Goal: Navigation & Orientation: Find specific page/section

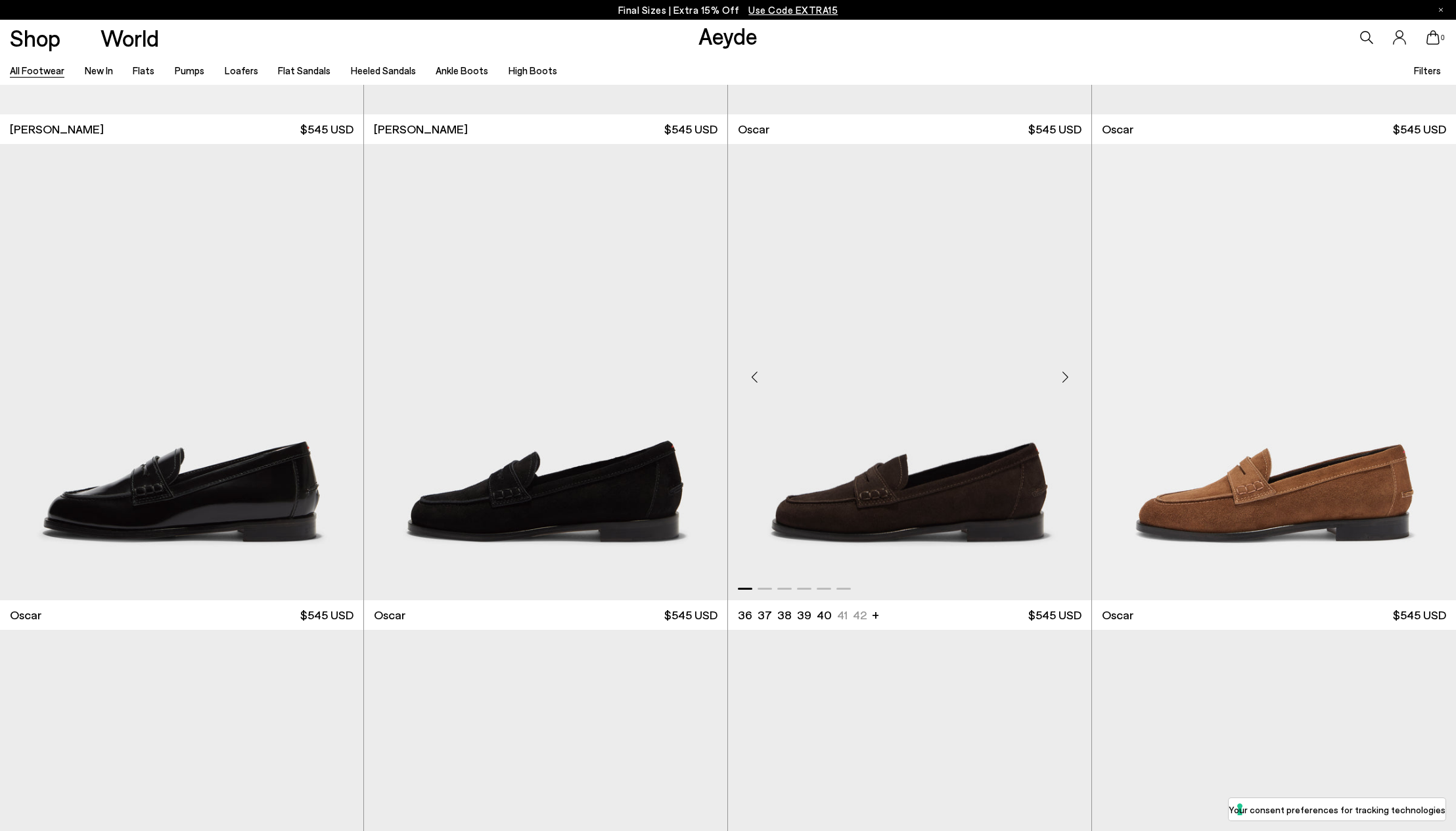
scroll to position [2986, 0]
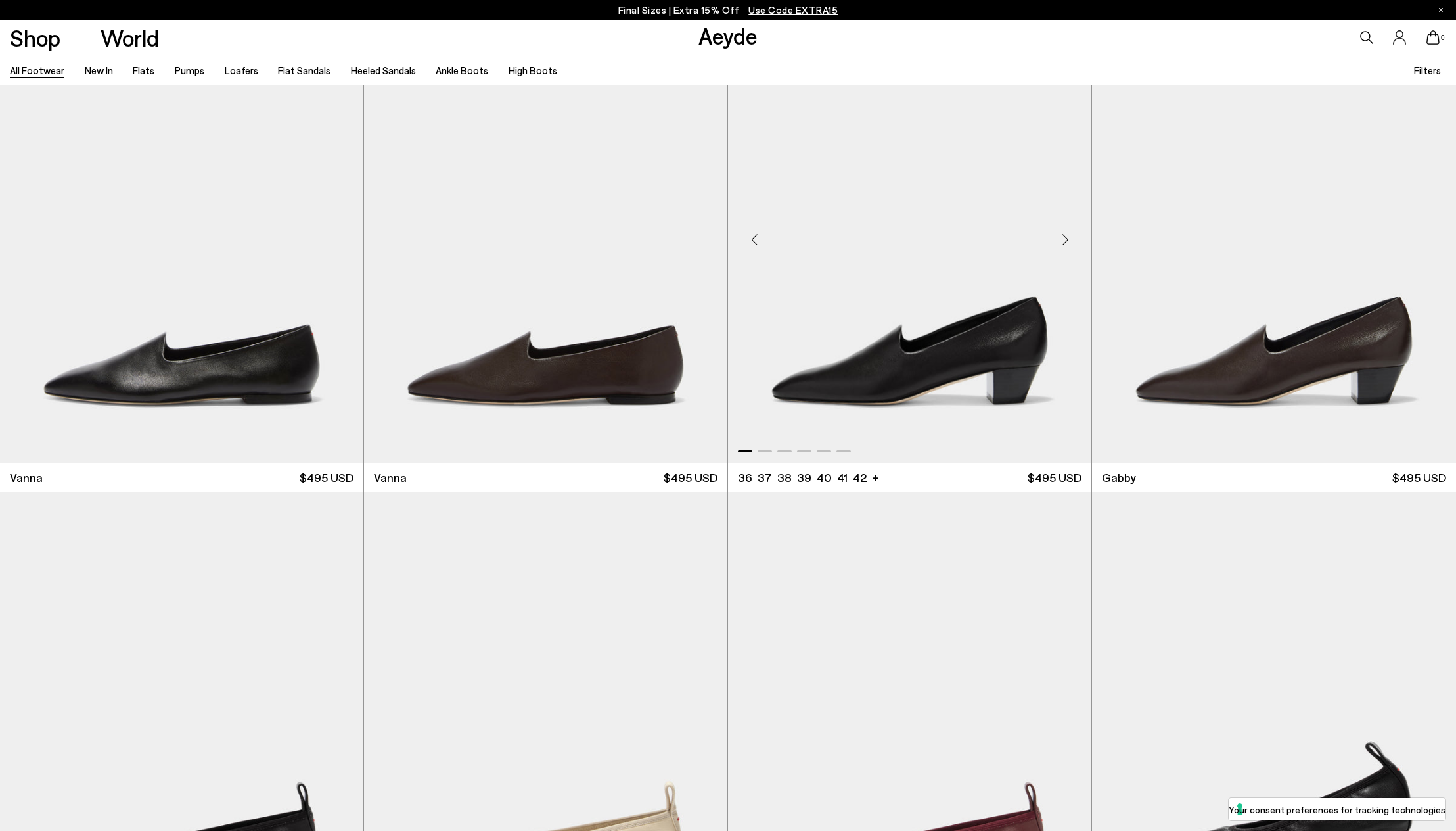
scroll to position [4352, 0]
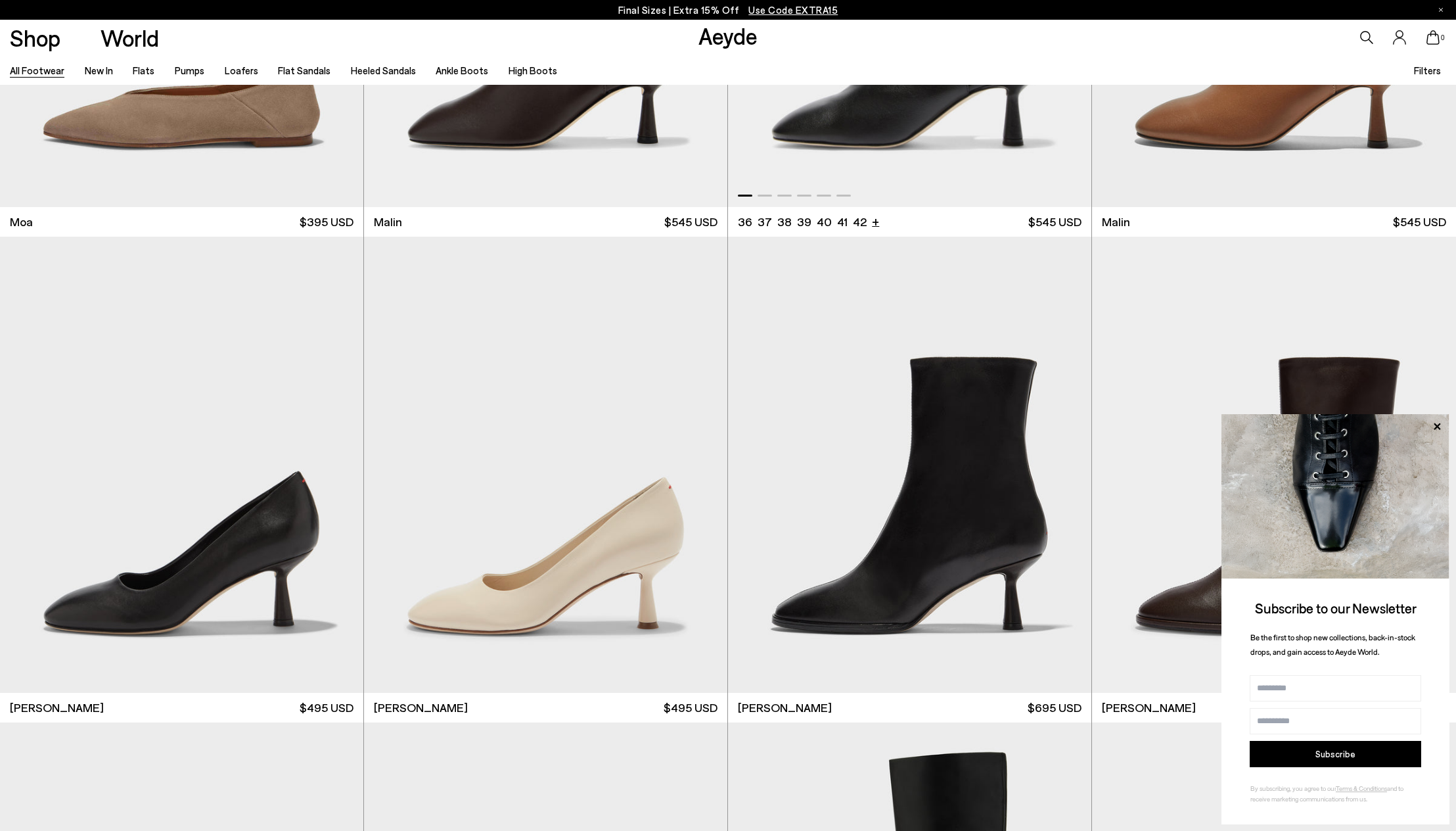
scroll to position [9254, 0]
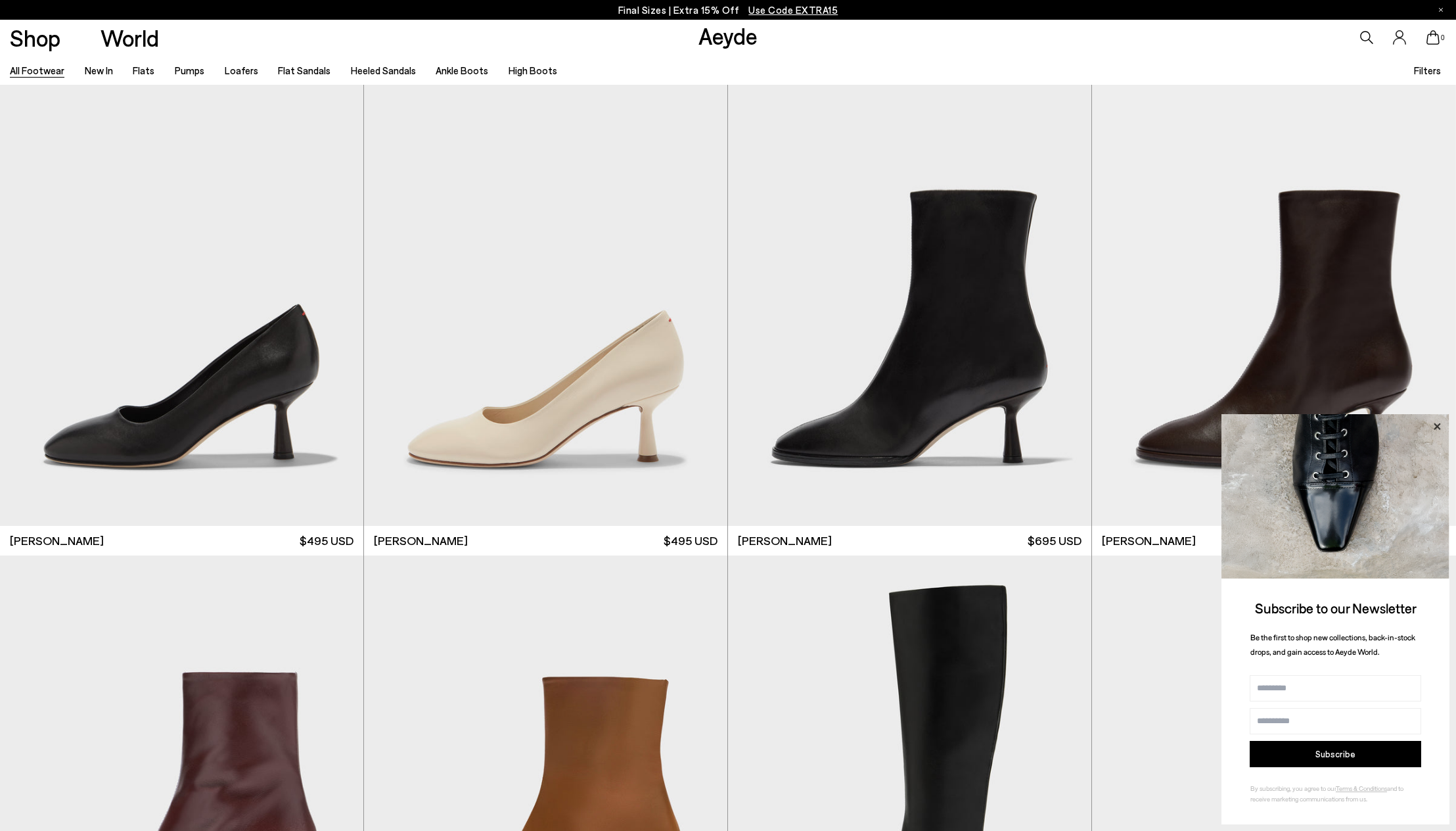
click at [1439, 428] on icon at bounding box center [1437, 427] width 17 height 17
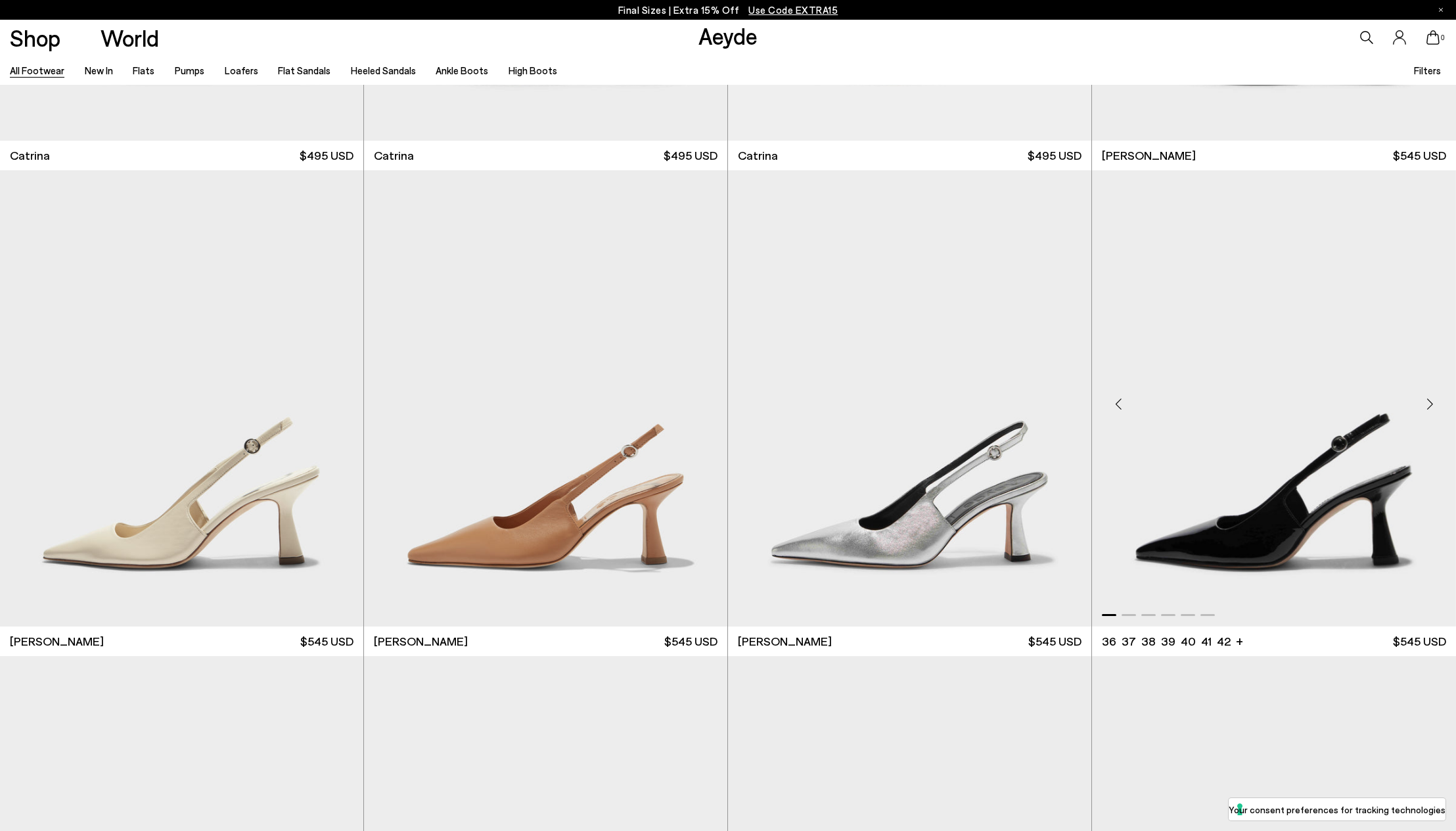
scroll to position [14170, 0]
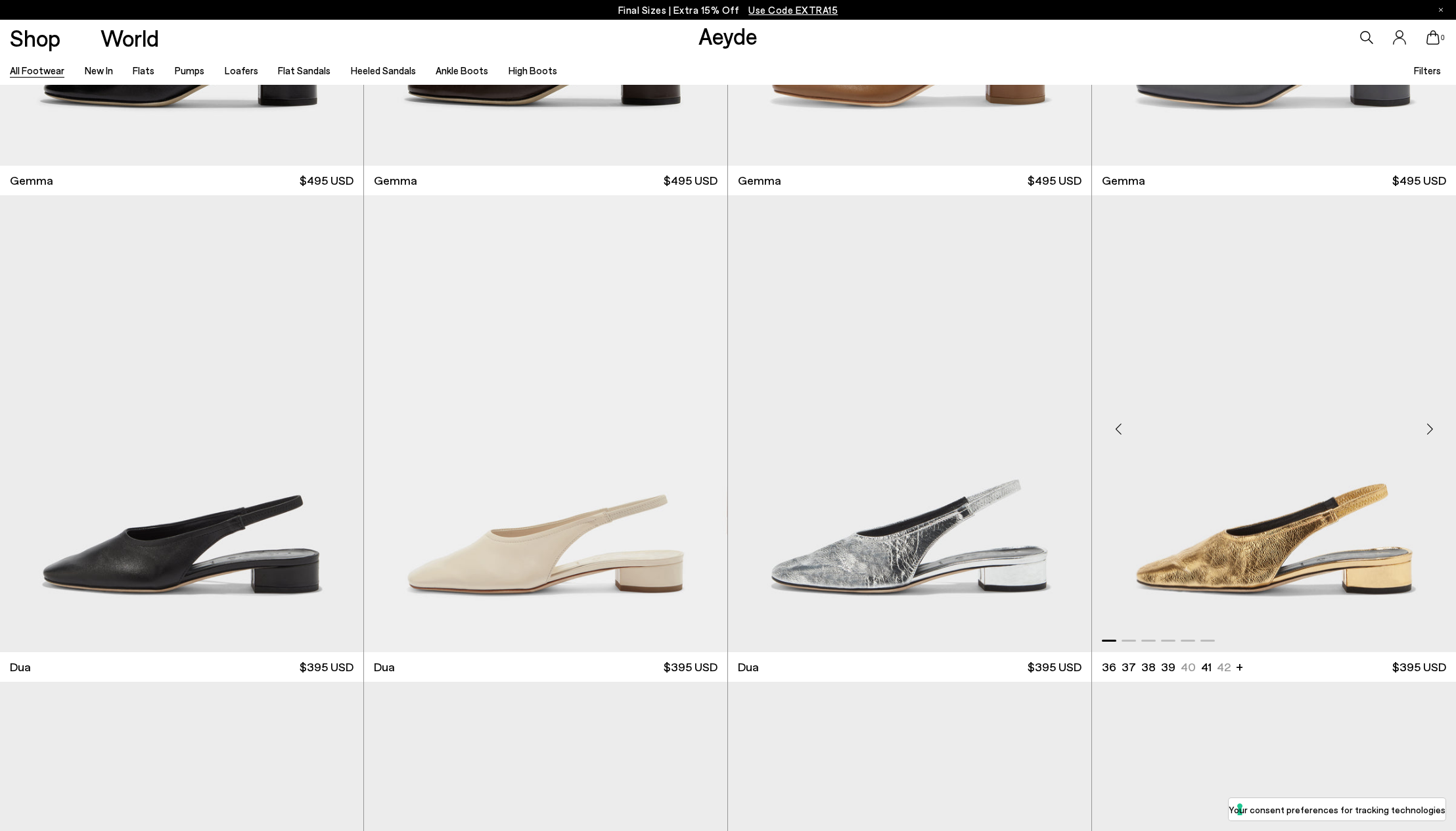
scroll to position [18984, 0]
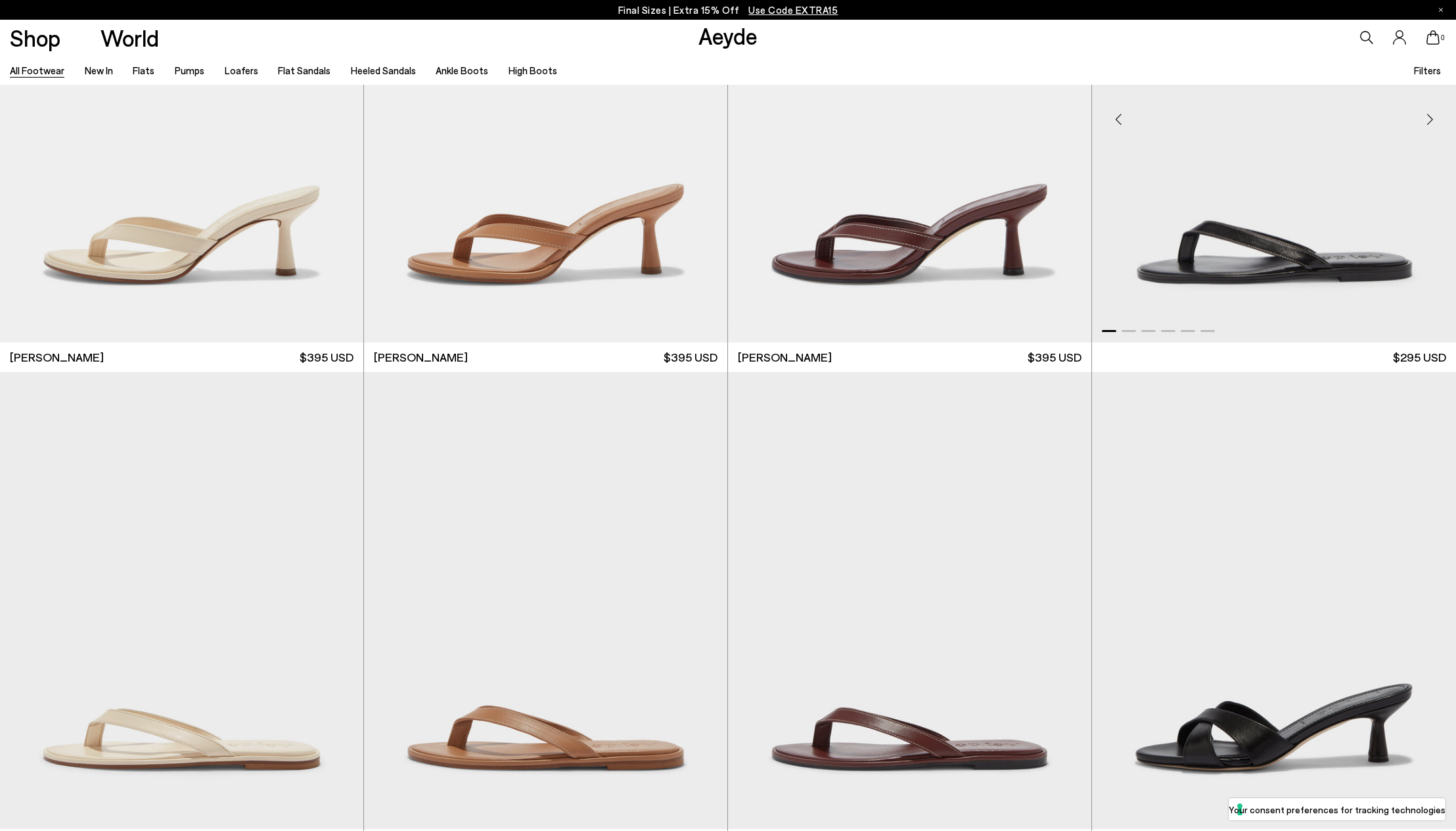
scroll to position [23196, 0]
